Goal: Information Seeking & Learning: Learn about a topic

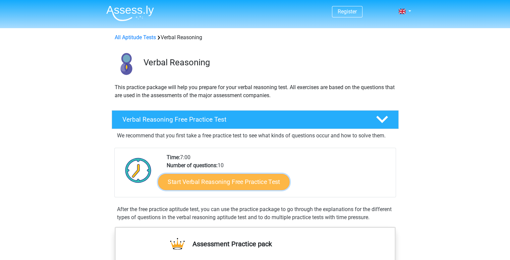
drag, startPoint x: 0, startPoint y: 0, endPoint x: 224, endPoint y: 176, distance: 285.1
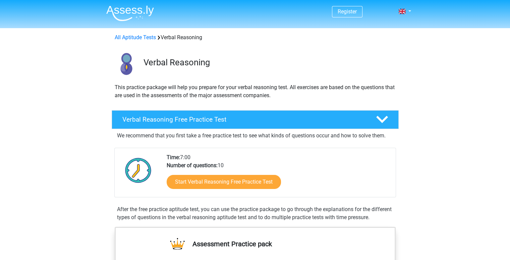
drag, startPoint x: 224, startPoint y: 176, endPoint x: 404, endPoint y: 201, distance: 181.1
click at [404, 201] on div "Verbal Reasoning Free Practice Test We recommend that you first take a free pra…" at bounding box center [255, 167] width 302 height 114
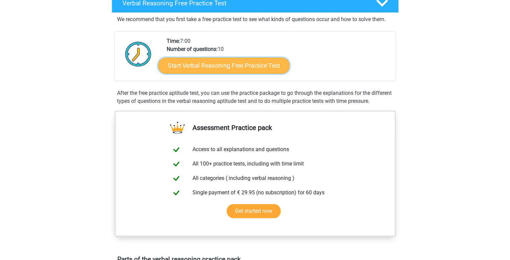
click at [240, 66] on link "Start Verbal Reasoning Free Practice Test" at bounding box center [223, 66] width 131 height 16
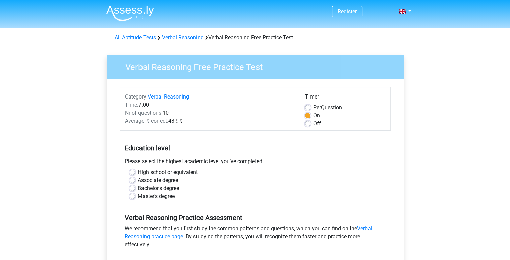
click at [138, 171] on label "High school or equivalent" at bounding box center [168, 172] width 60 height 8
click at [131, 171] on input "High school or equivalent" at bounding box center [132, 171] width 5 height 7
radio input "true"
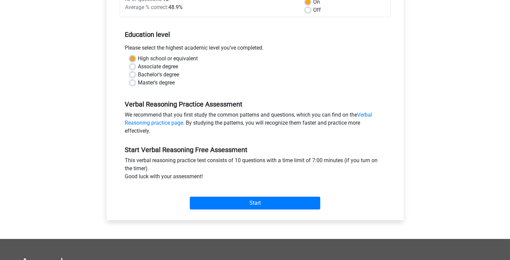
scroll to position [117, 0]
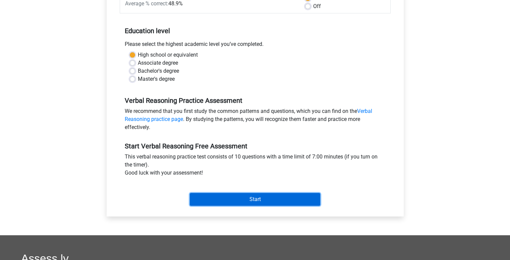
click at [220, 199] on input "Start" at bounding box center [255, 199] width 130 height 13
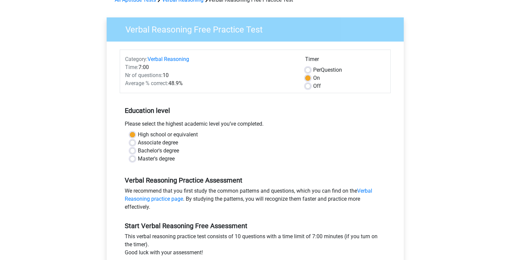
scroll to position [37, 0]
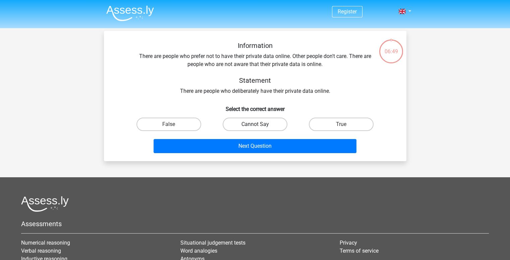
click at [264, 127] on label "Cannot Say" at bounding box center [255, 124] width 65 height 13
click at [259, 127] on input "Cannot Say" at bounding box center [257, 126] width 4 height 4
radio input "true"
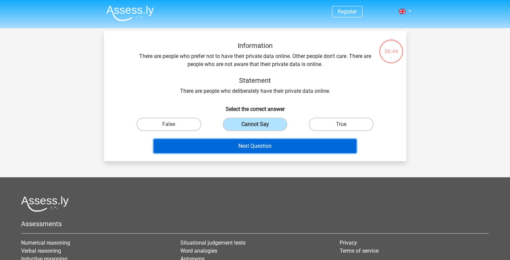
click at [263, 147] on button "Next Question" at bounding box center [255, 146] width 203 height 14
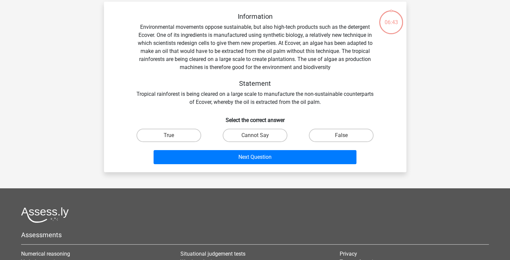
scroll to position [31, 0]
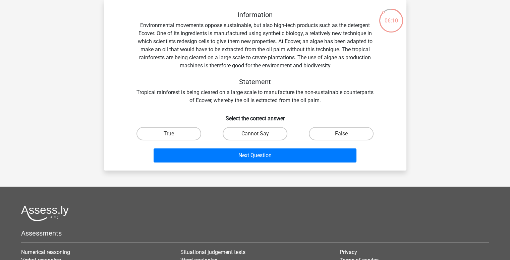
click at [171, 134] on input "True" at bounding box center [171, 136] width 4 height 4
radio input "true"
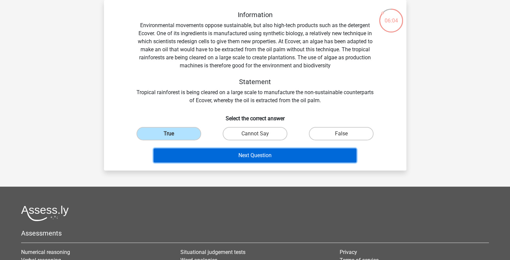
click at [216, 156] on button "Next Question" at bounding box center [255, 156] width 203 height 14
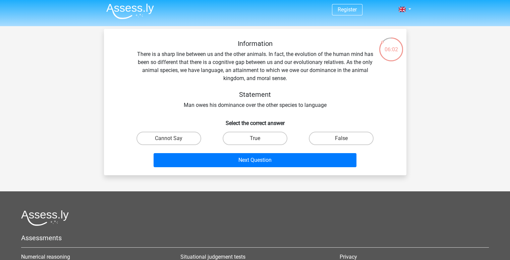
scroll to position [0, 0]
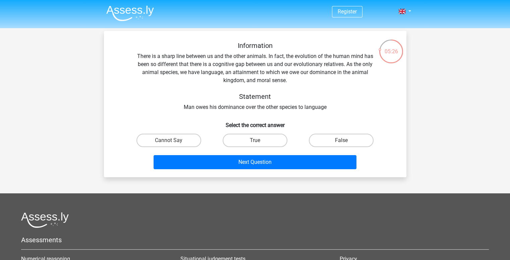
click at [172, 141] on input "Cannot Say" at bounding box center [171, 142] width 4 height 4
radio input "true"
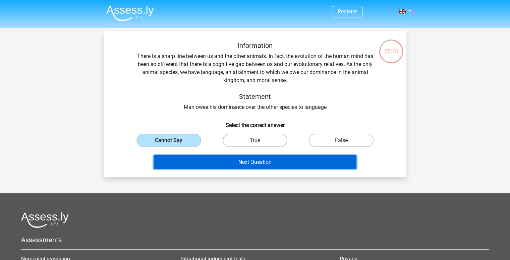
click at [235, 163] on button "Next Question" at bounding box center [255, 162] width 203 height 14
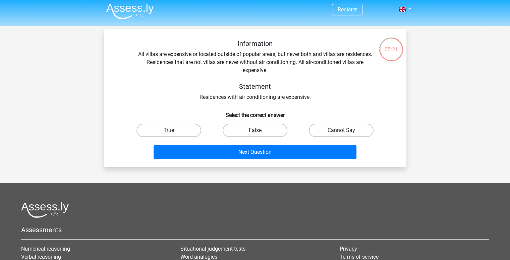
scroll to position [1, 0]
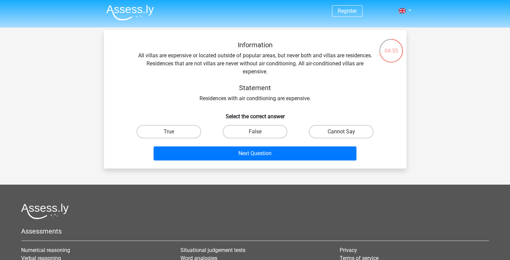
click at [336, 132] on label "Cannot Say" at bounding box center [341, 131] width 65 height 13
click at [341, 132] on input "Cannot Say" at bounding box center [343, 134] width 4 height 4
radio input "true"
